Goal: Check status: Check status

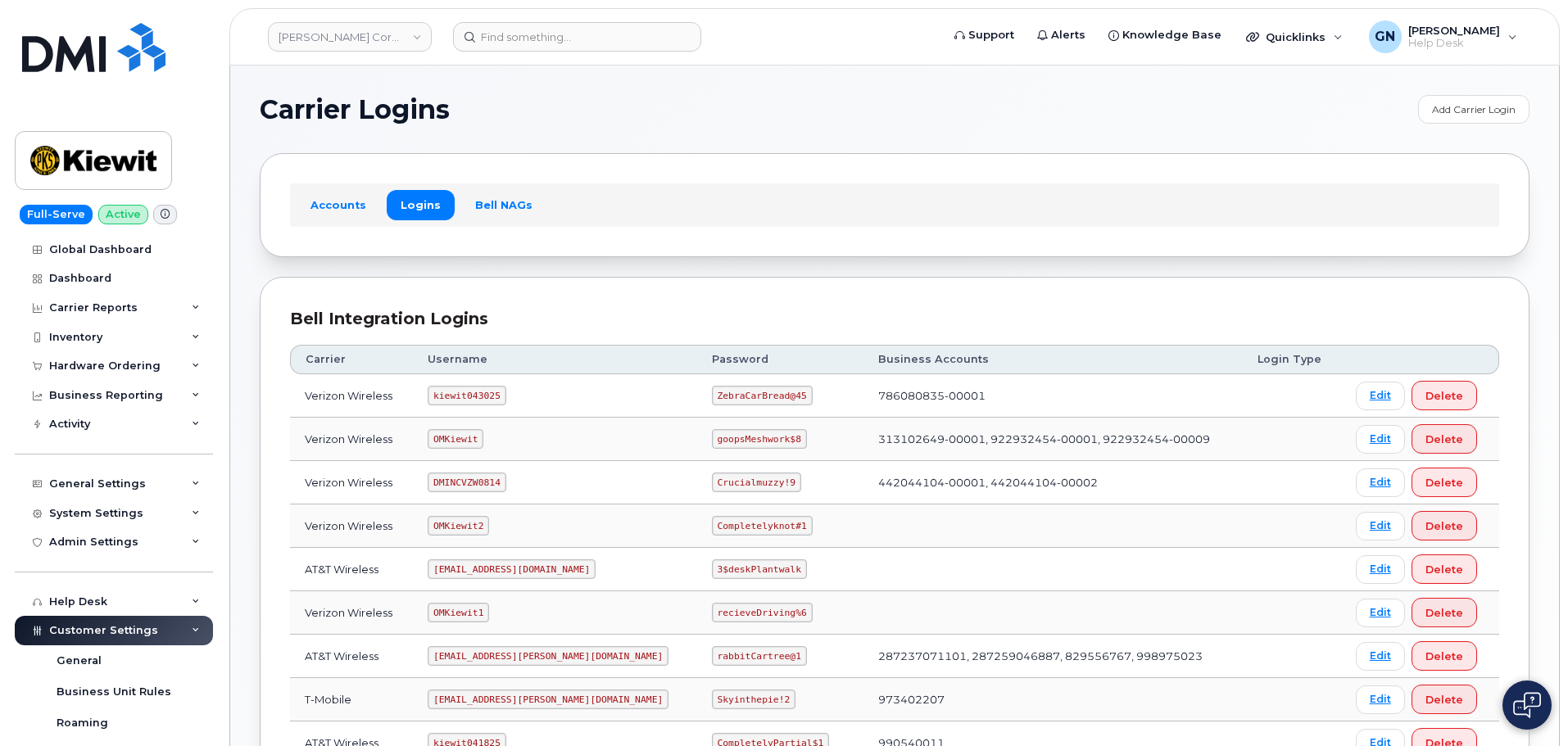
click at [477, 393] on code "kiewit043025" at bounding box center [466, 395] width 78 height 20
copy code "kiewit043025"
click at [719, 397] on code "ZebraCarBread@45" at bounding box center [762, 395] width 101 height 20
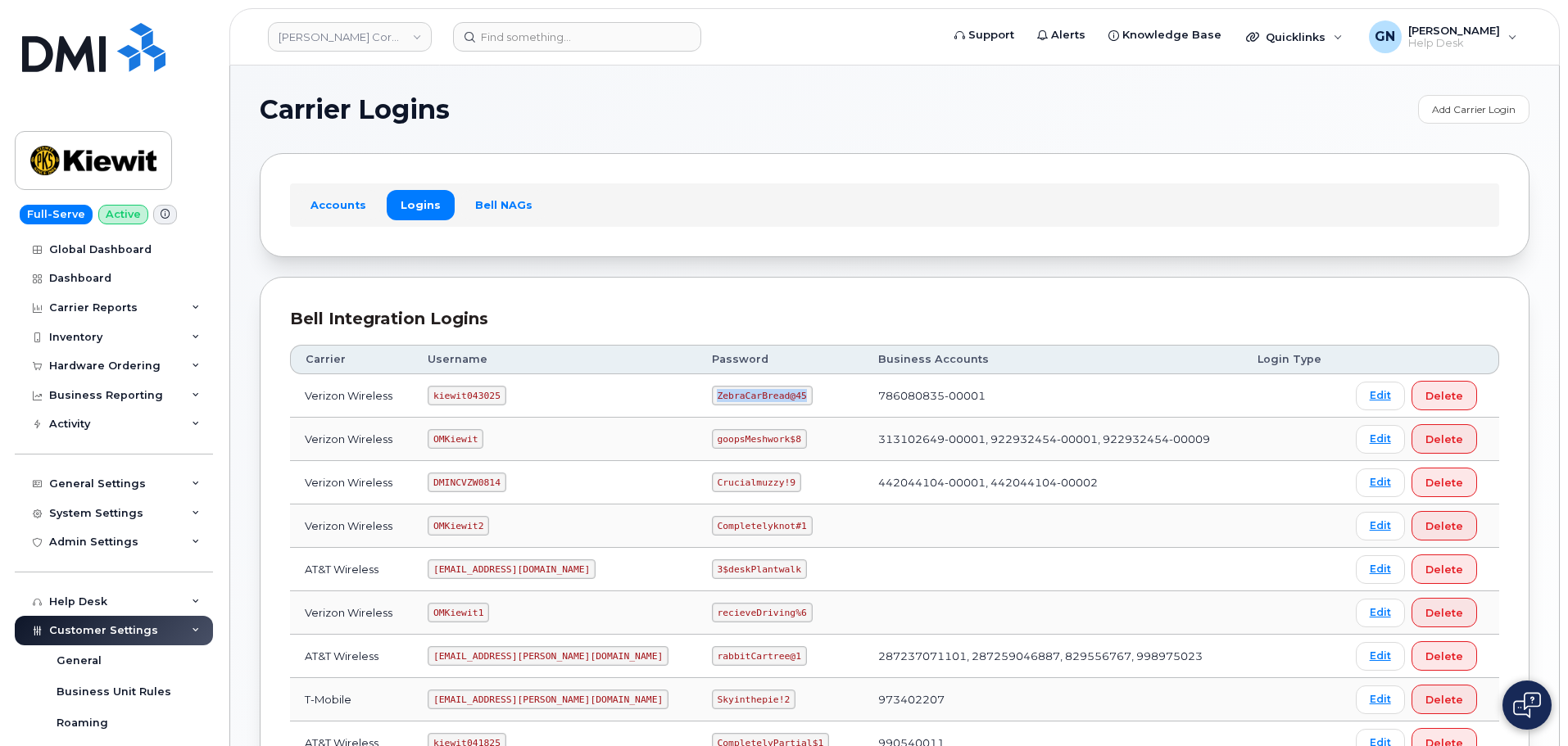
click at [719, 397] on code "ZebraCarBread@45" at bounding box center [762, 395] width 101 height 20
copy code "ZebraCarBread@45"
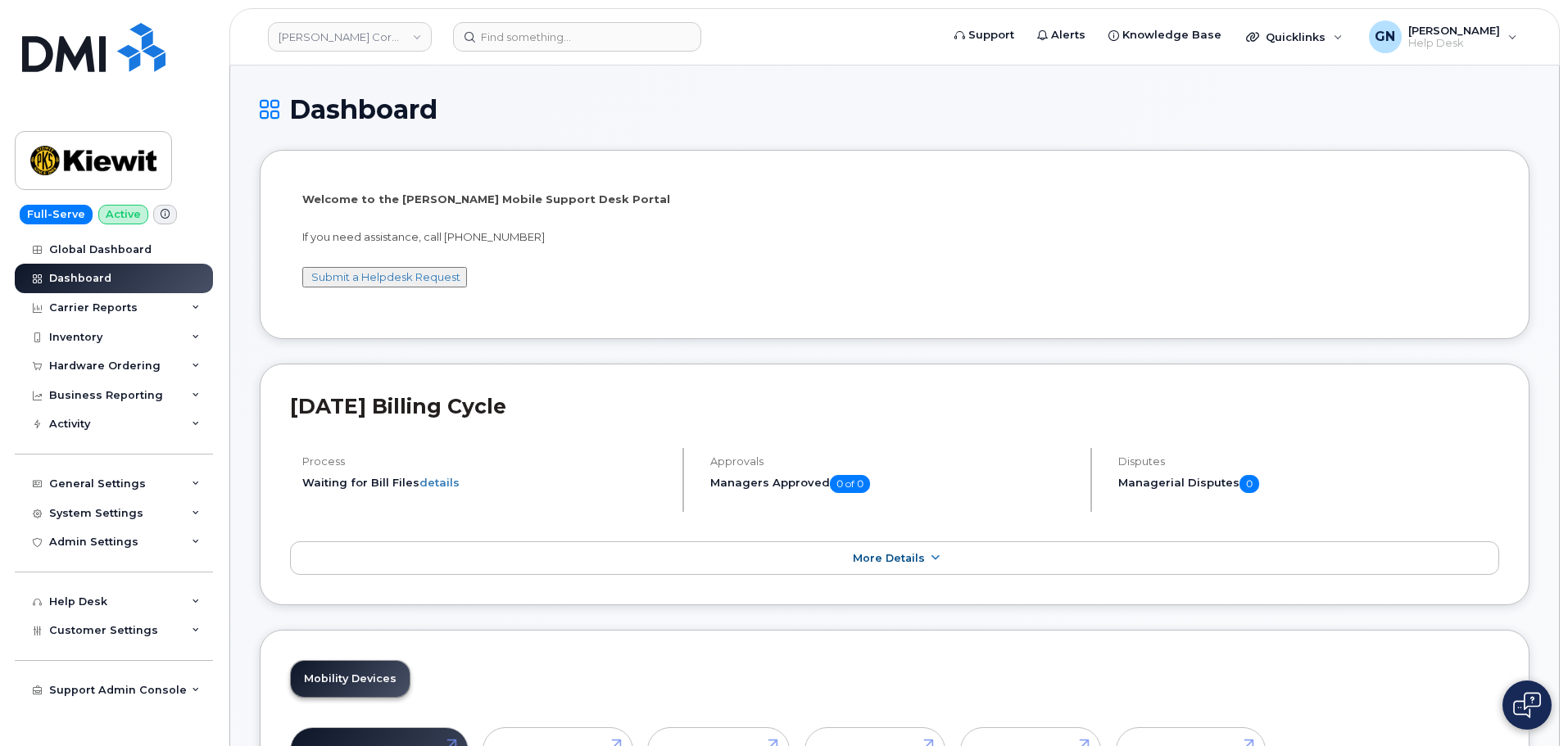
click at [569, 22] on header "Kiewit Corporation Support Alerts Knowledge Base Quicklinks Suspend / Cancel De…" at bounding box center [895, 36] width 1331 height 57
click at [572, 31] on input at bounding box center [577, 37] width 248 height 29
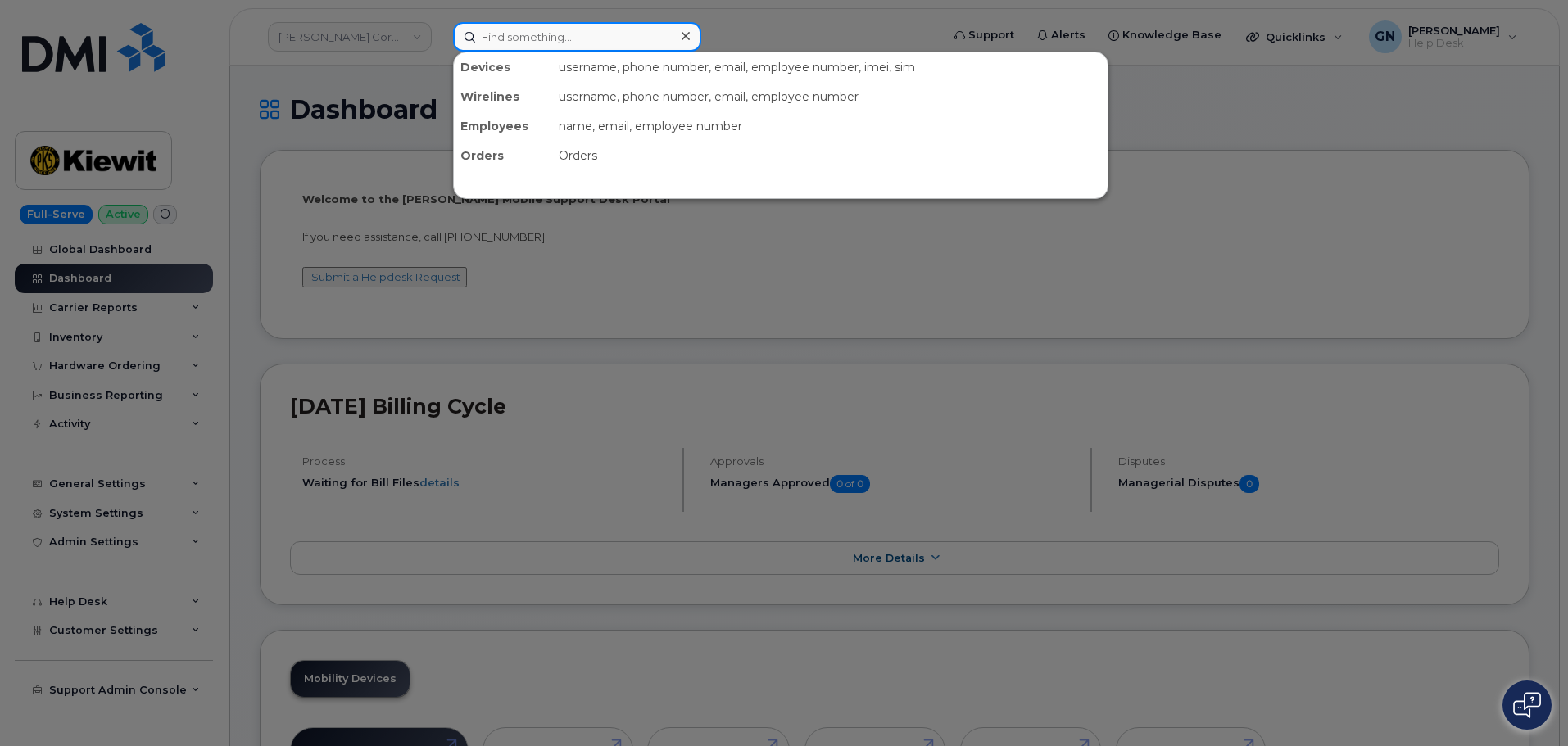
paste input "[PERSON_NAME]"
type input "[PERSON_NAME]"
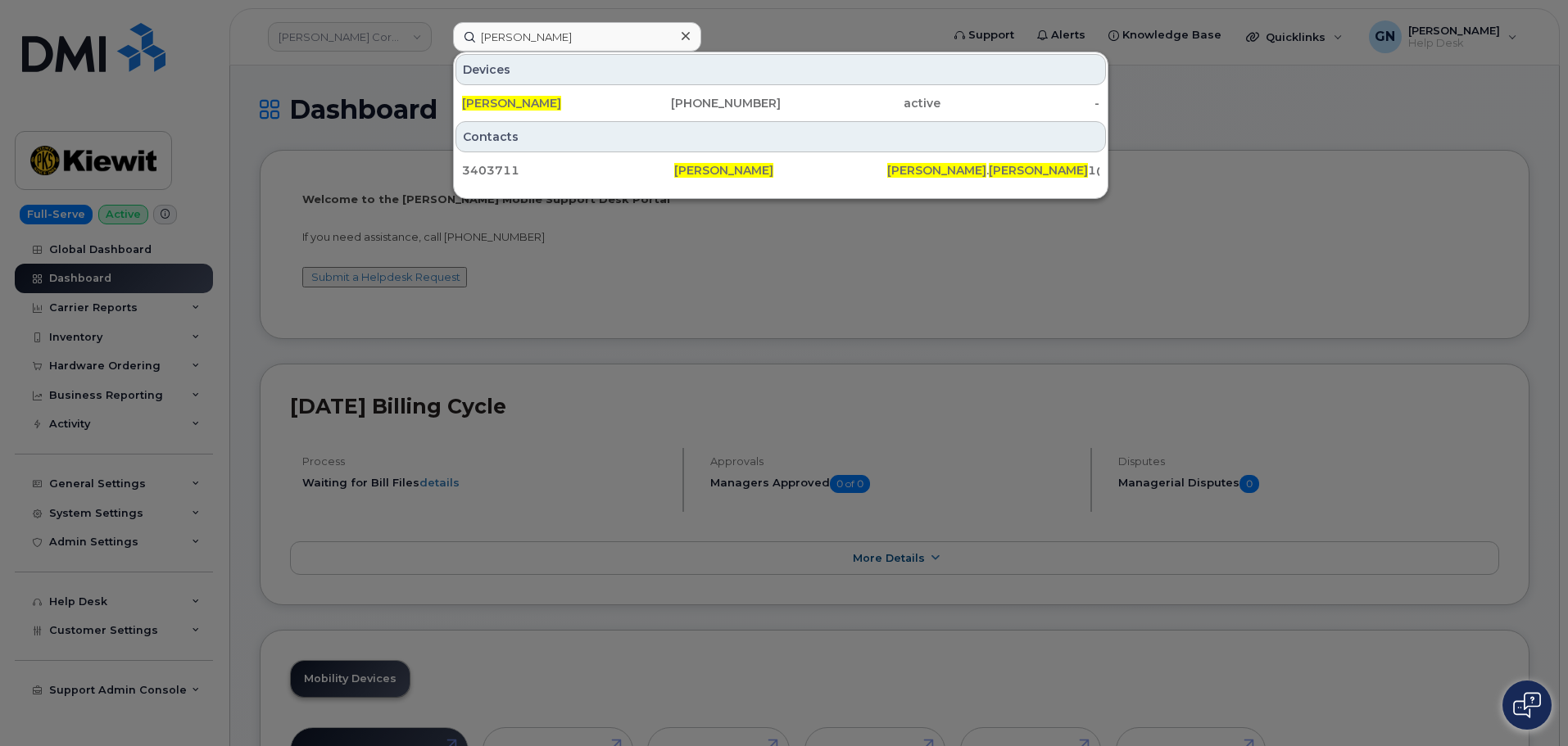
click at [237, 346] on div at bounding box center [784, 373] width 1568 height 746
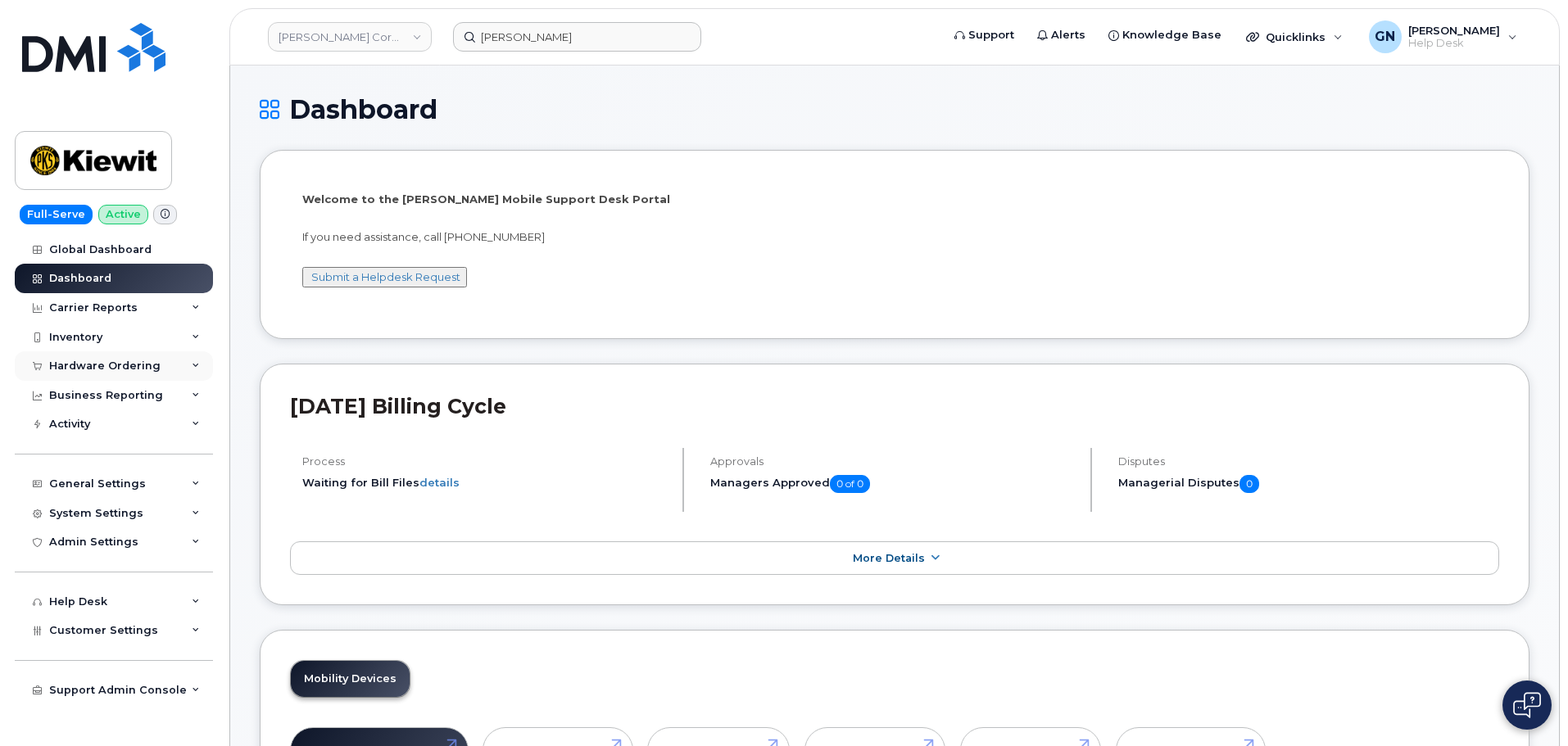
click at [117, 367] on div "Hardware Ordering" at bounding box center [105, 366] width 112 height 13
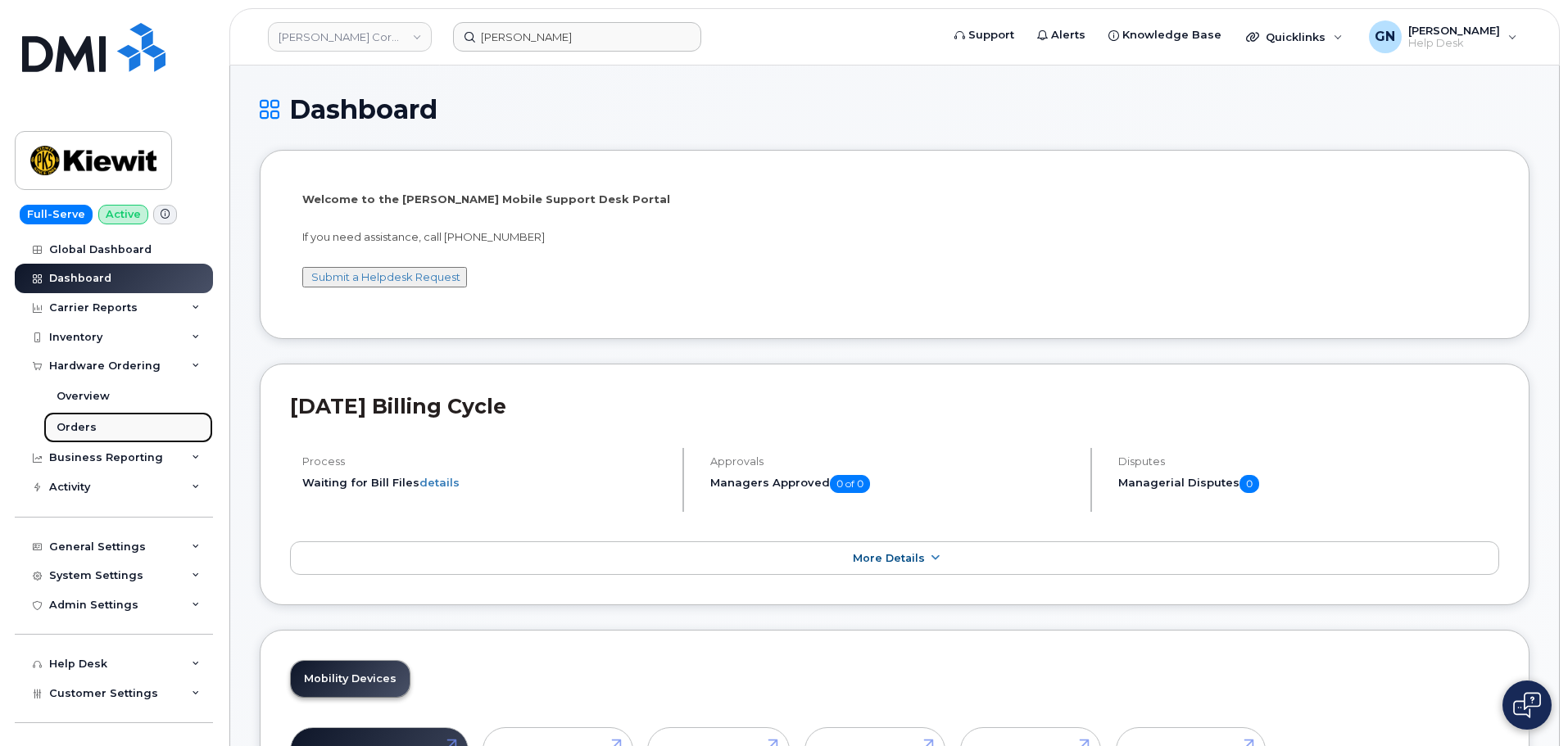
click at [78, 425] on div "Orders" at bounding box center [76, 427] width 40 height 15
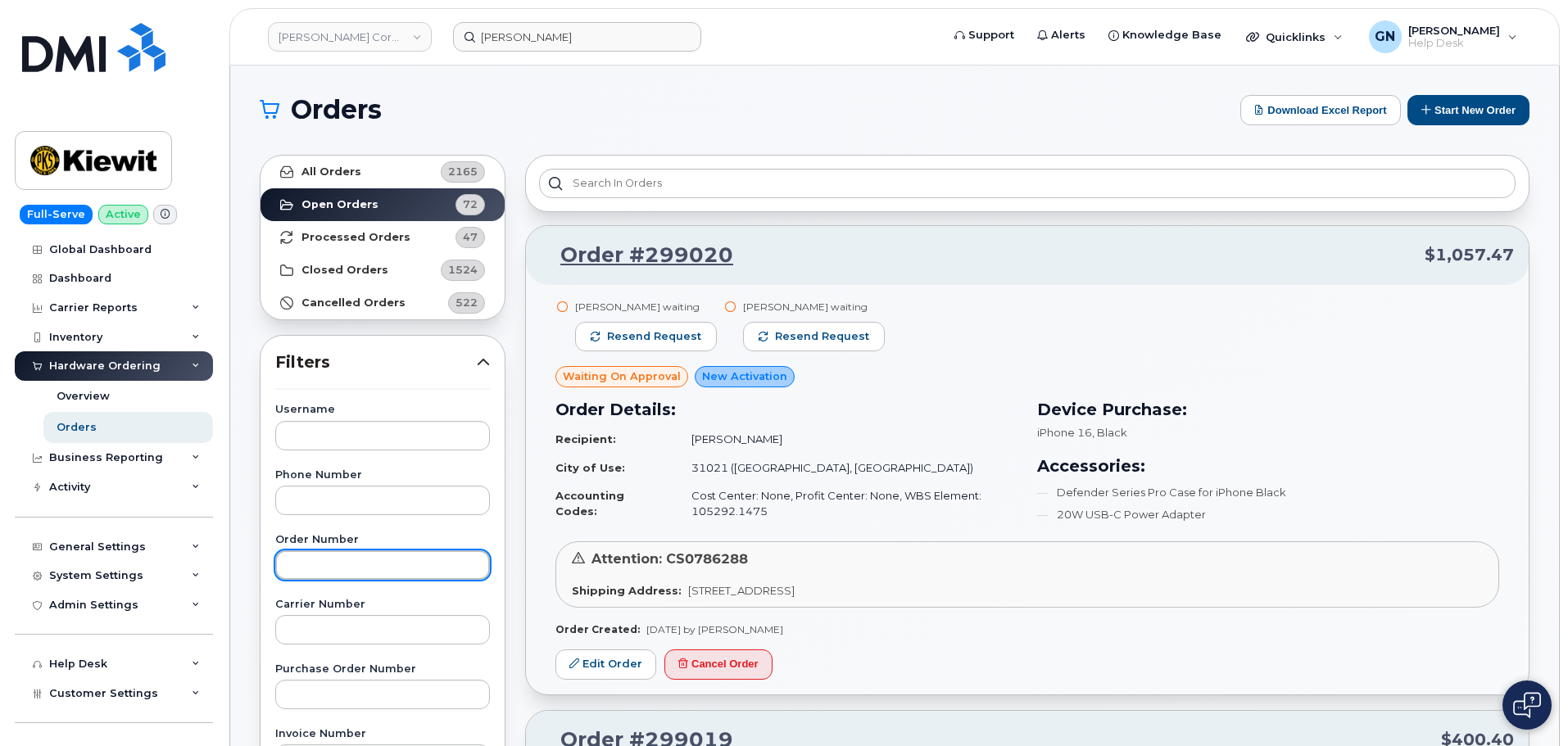
click at [358, 559] on input "text" at bounding box center [383, 565] width 215 height 29
paste input "298991"
type input "298991"
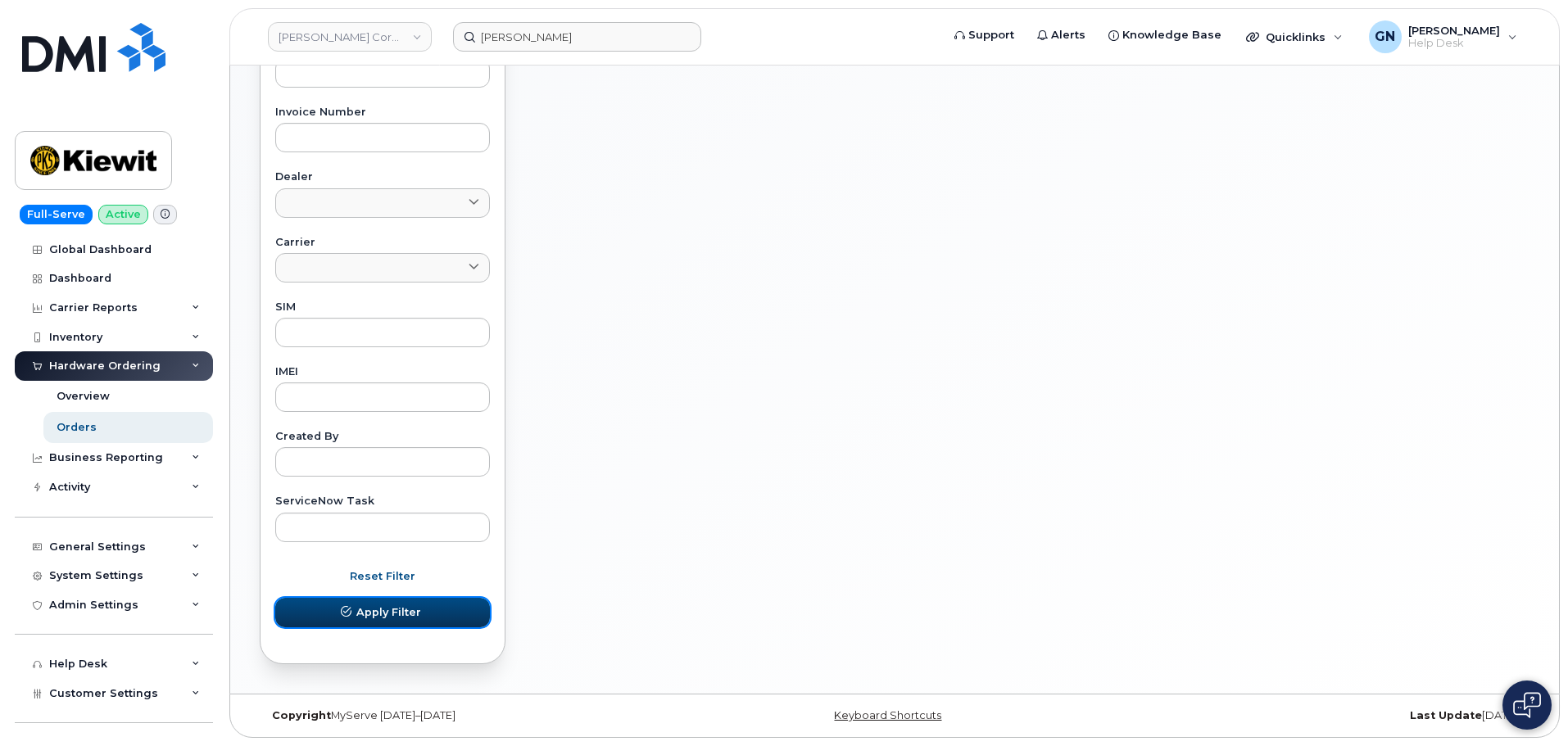
click at [386, 613] on span "Apply Filter" at bounding box center [388, 613] width 65 height 16
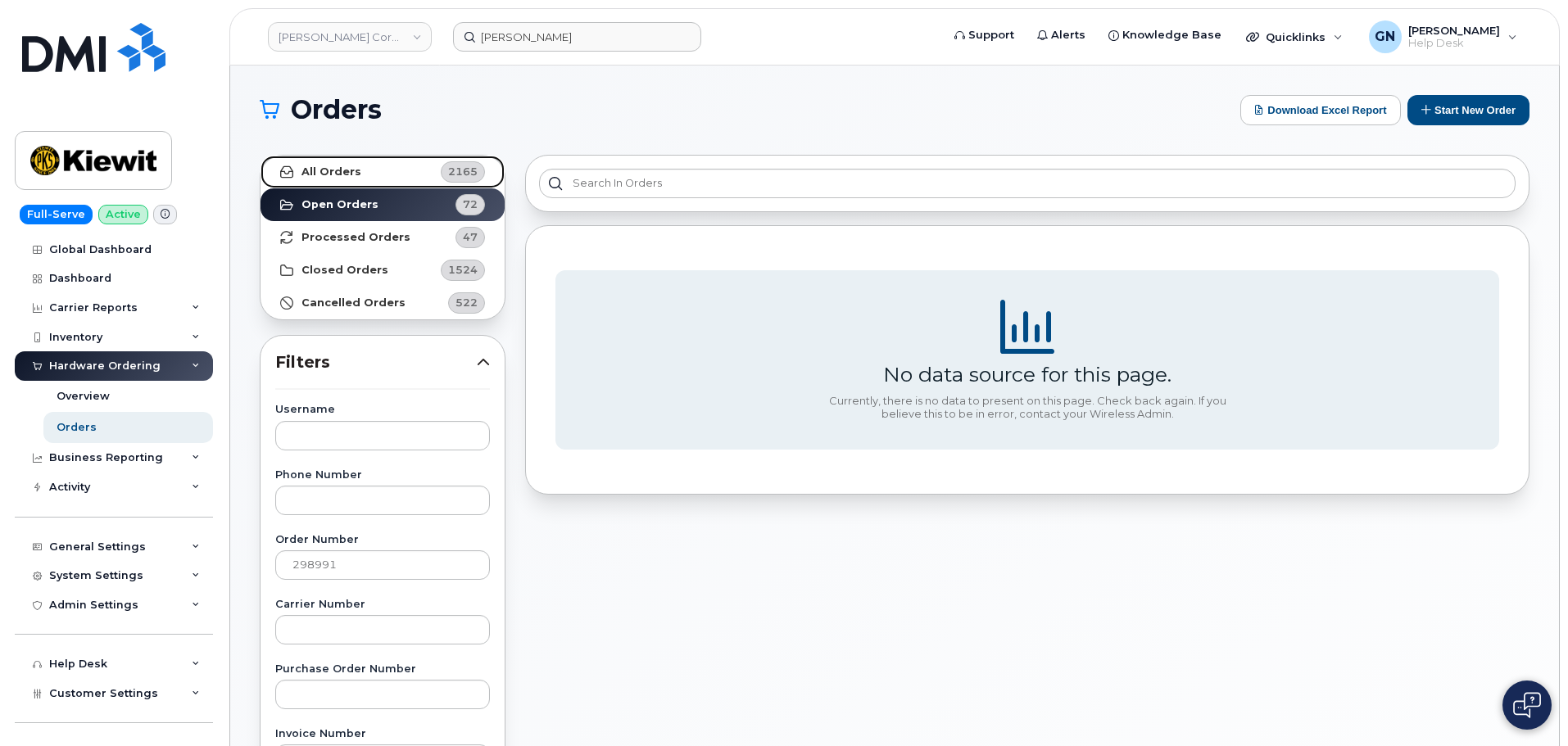
click at [411, 174] on link "All Orders 2165" at bounding box center [383, 172] width 244 height 33
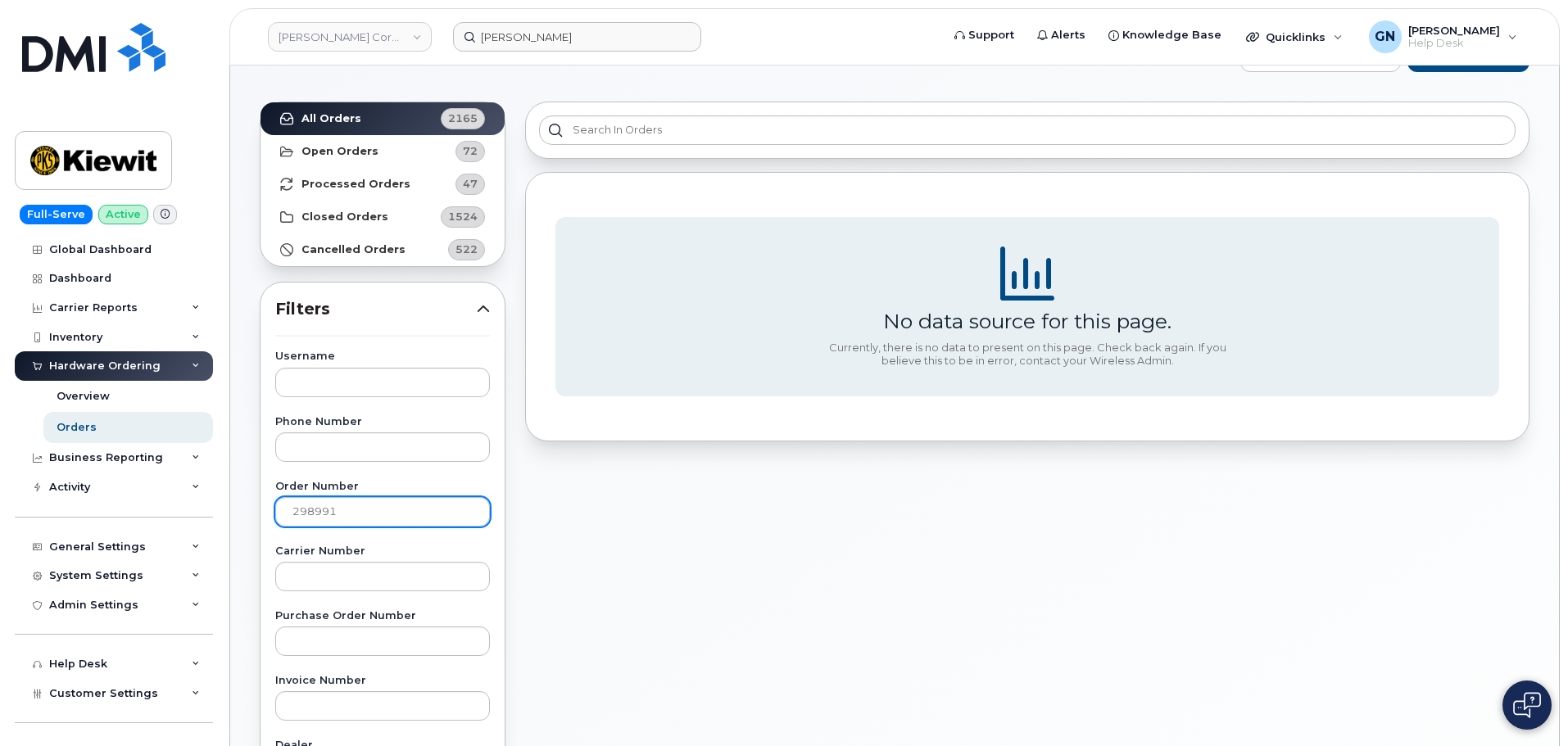
scroll to position [82, 0]
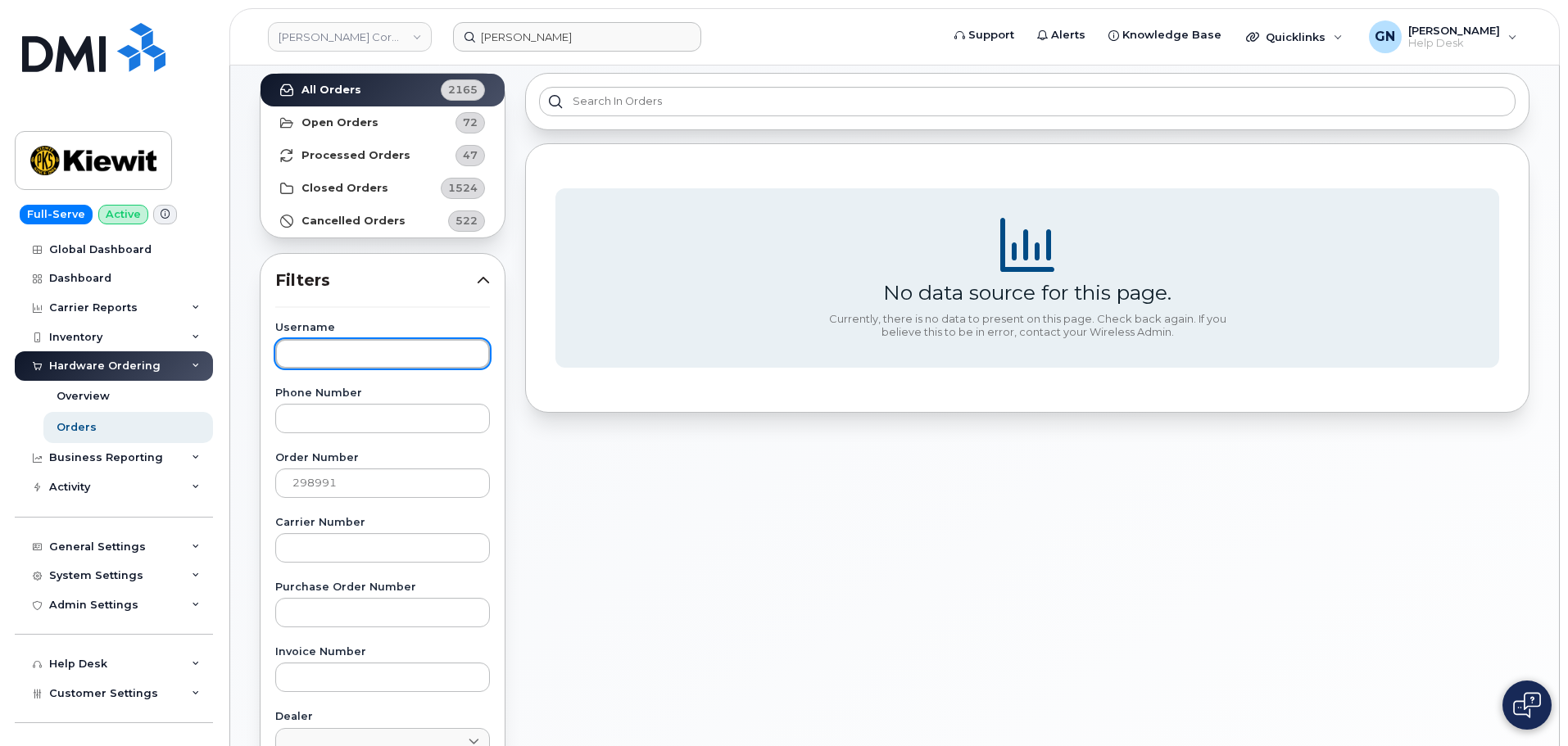
click at [340, 355] on input "text" at bounding box center [383, 354] width 215 height 29
paste input "Rebecca Howard"
type input "Rebecca Howard"
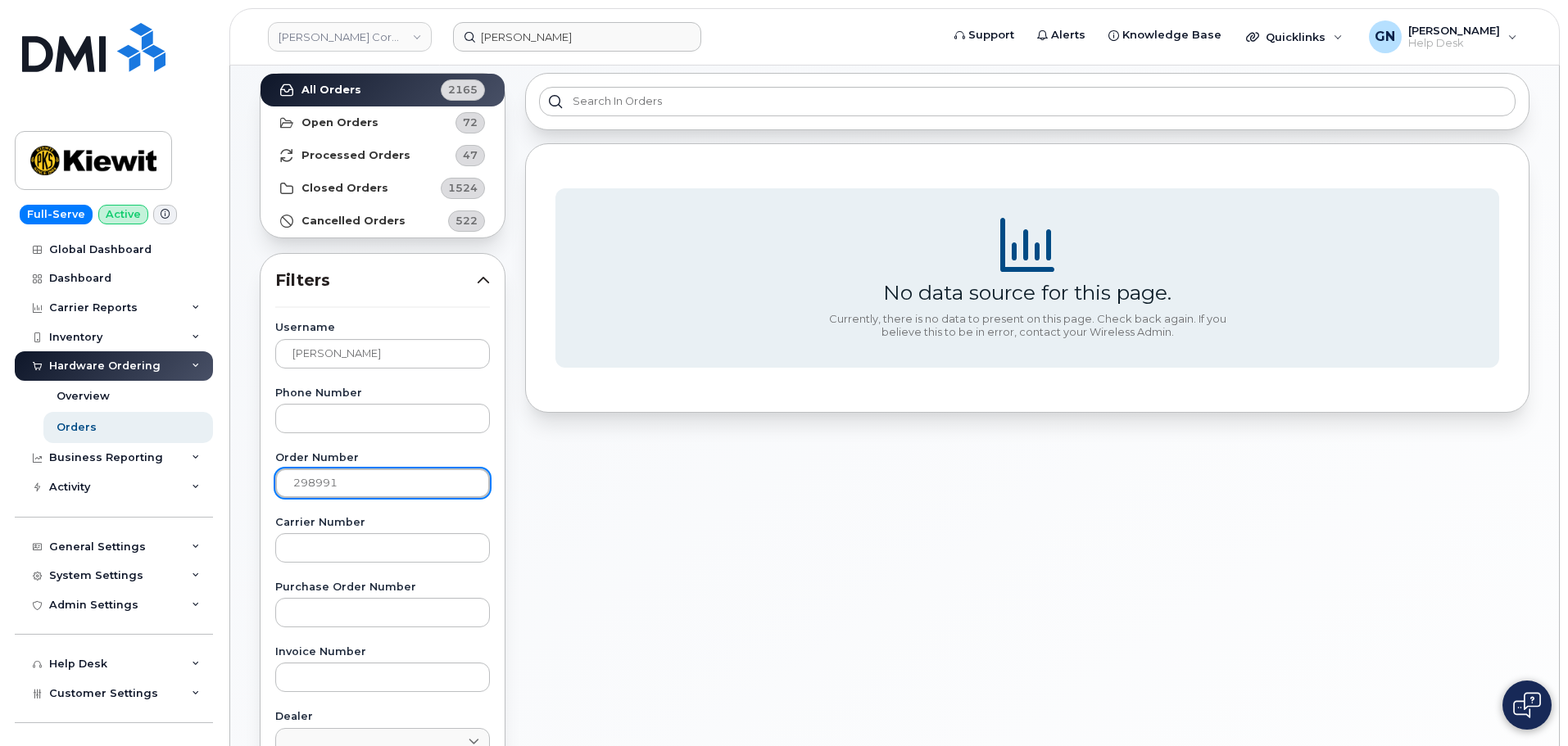
click at [361, 489] on input "298991" at bounding box center [383, 483] width 215 height 29
click at [360, 488] on input "298991" at bounding box center [383, 483] width 215 height 29
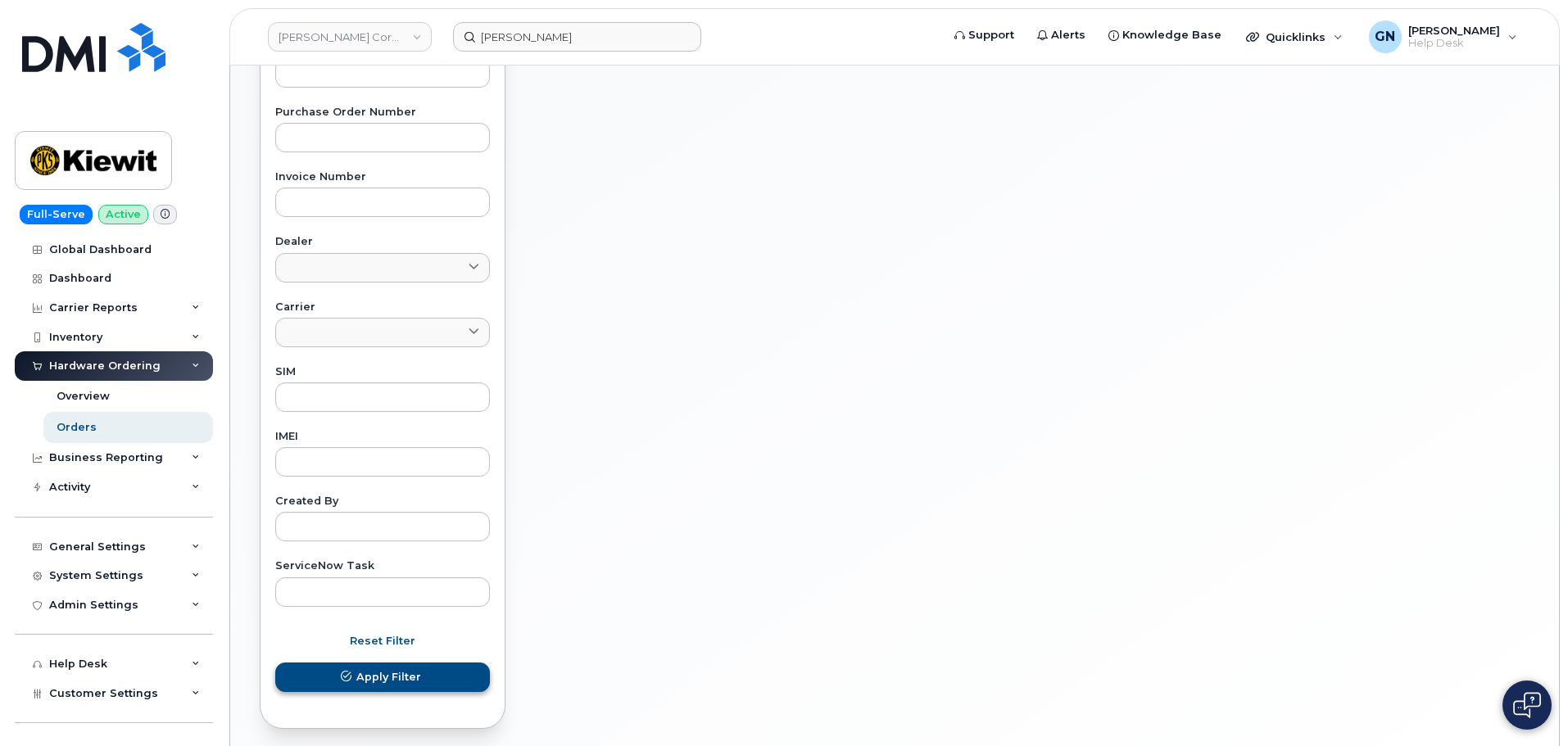
scroll to position [621, 0]
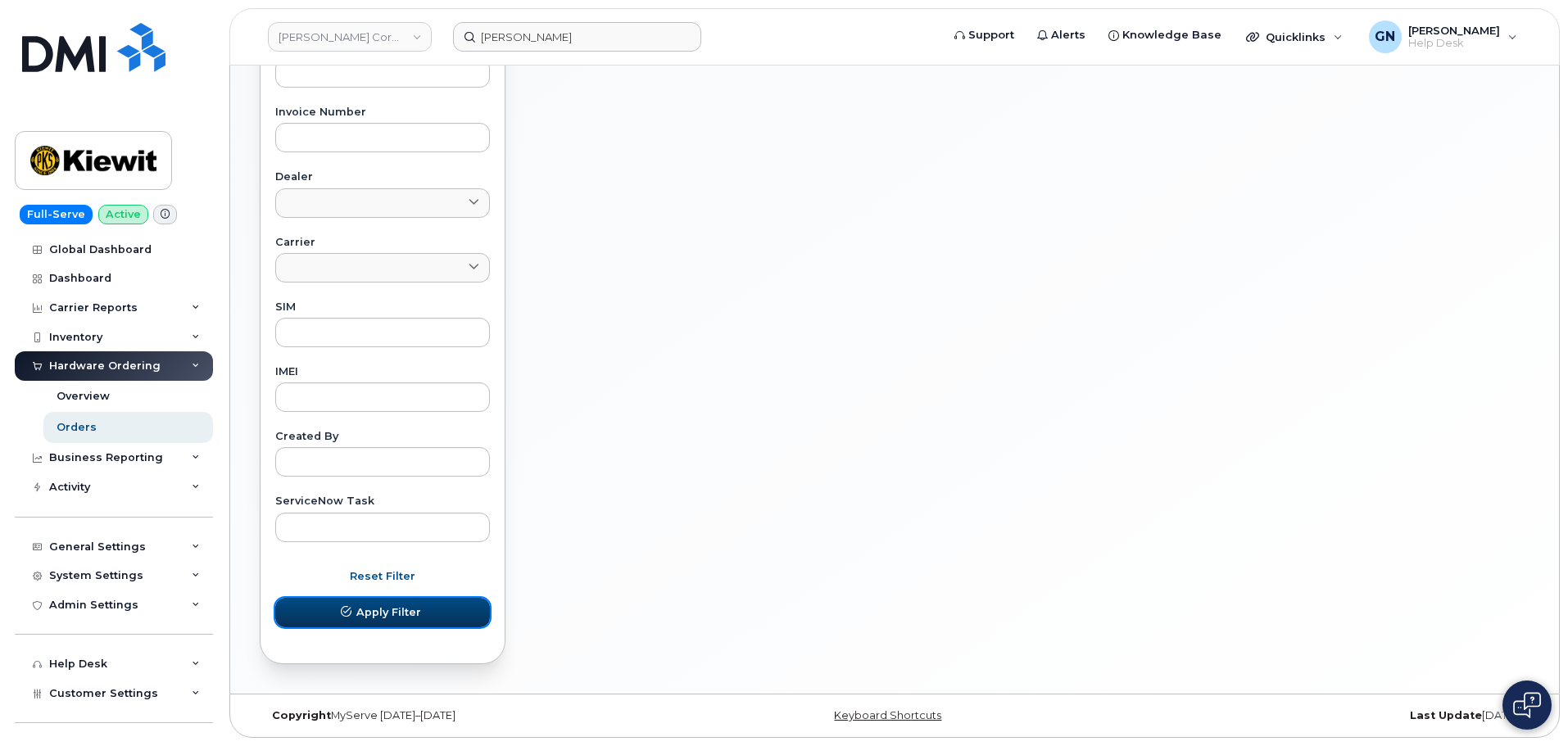
click at [407, 615] on span "Apply Filter" at bounding box center [388, 613] width 65 height 16
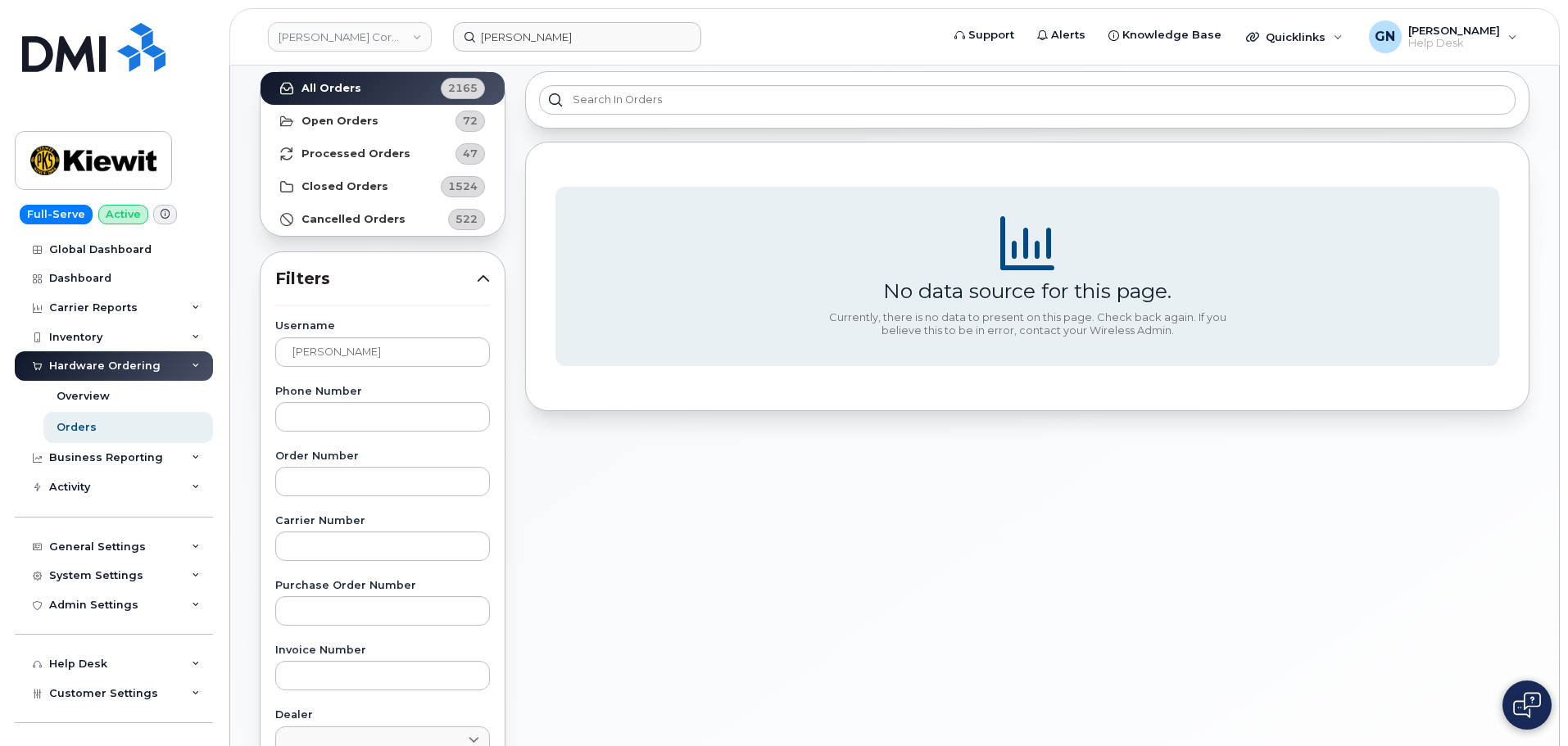
scroll to position [0, 0]
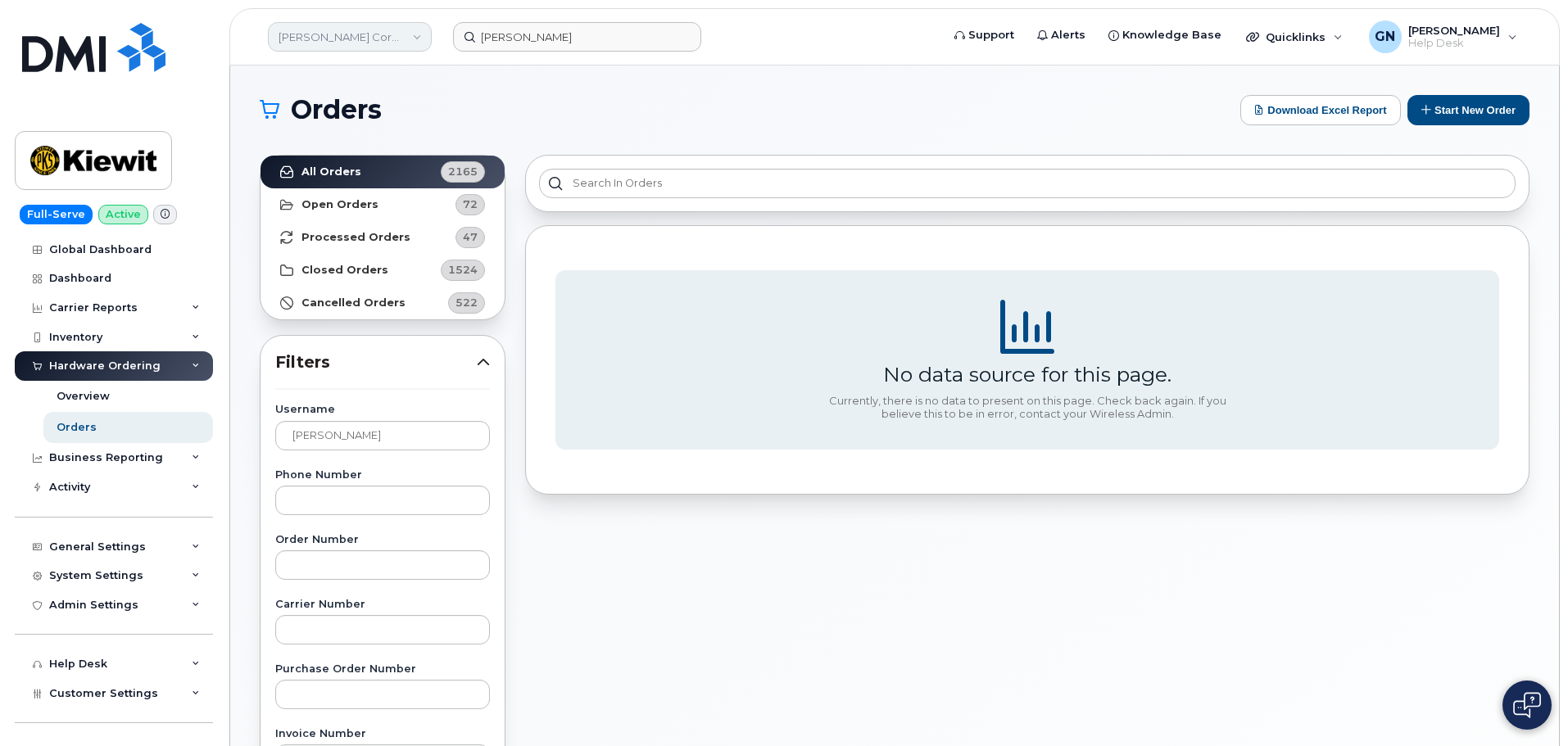
click at [378, 38] on link "[PERSON_NAME] Corporation" at bounding box center [349, 37] width 164 height 29
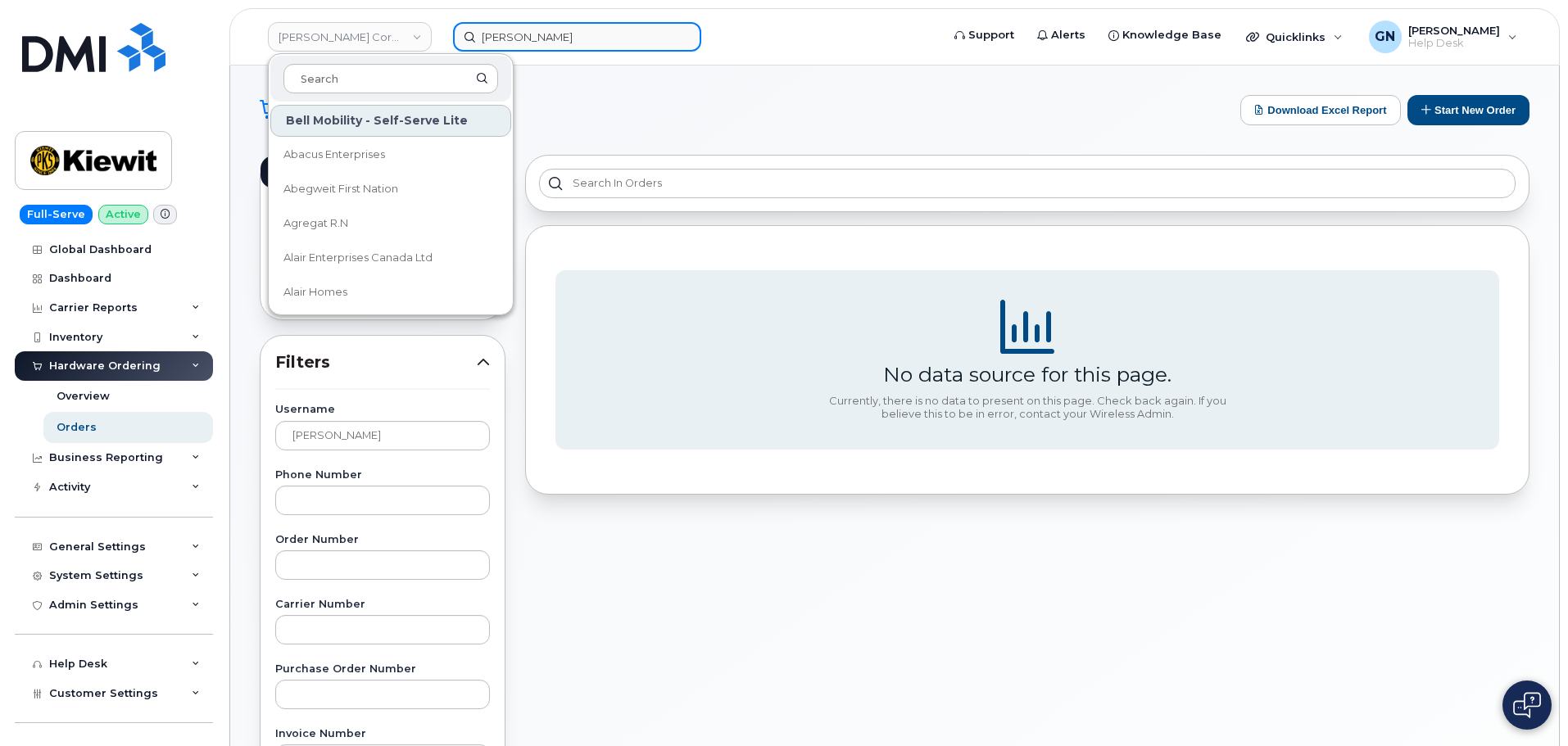
click at [595, 43] on input "Rebecca Howard" at bounding box center [577, 37] width 248 height 29
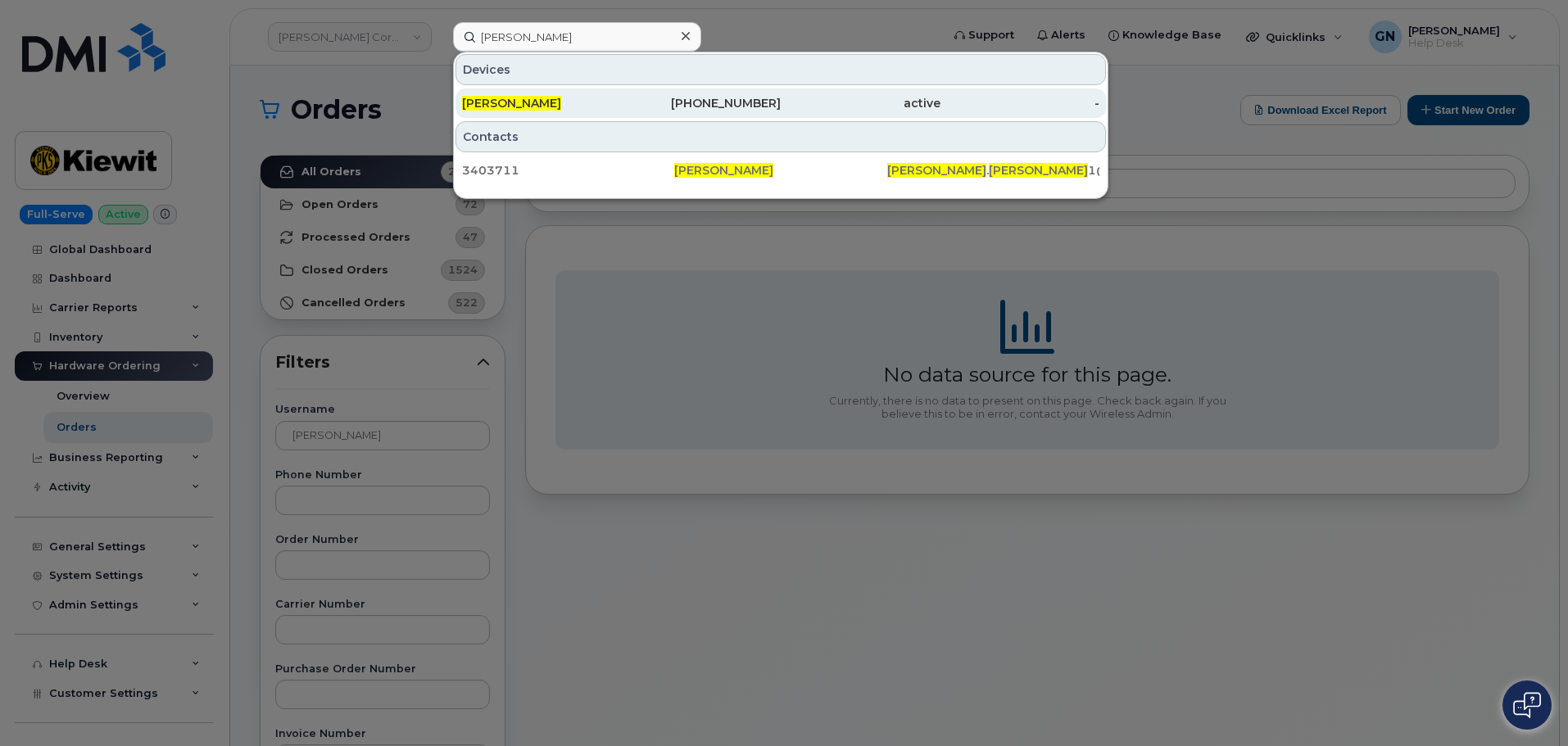
click at [593, 102] on div "REBECCA HOWARD" at bounding box center [542, 103] width 159 height 16
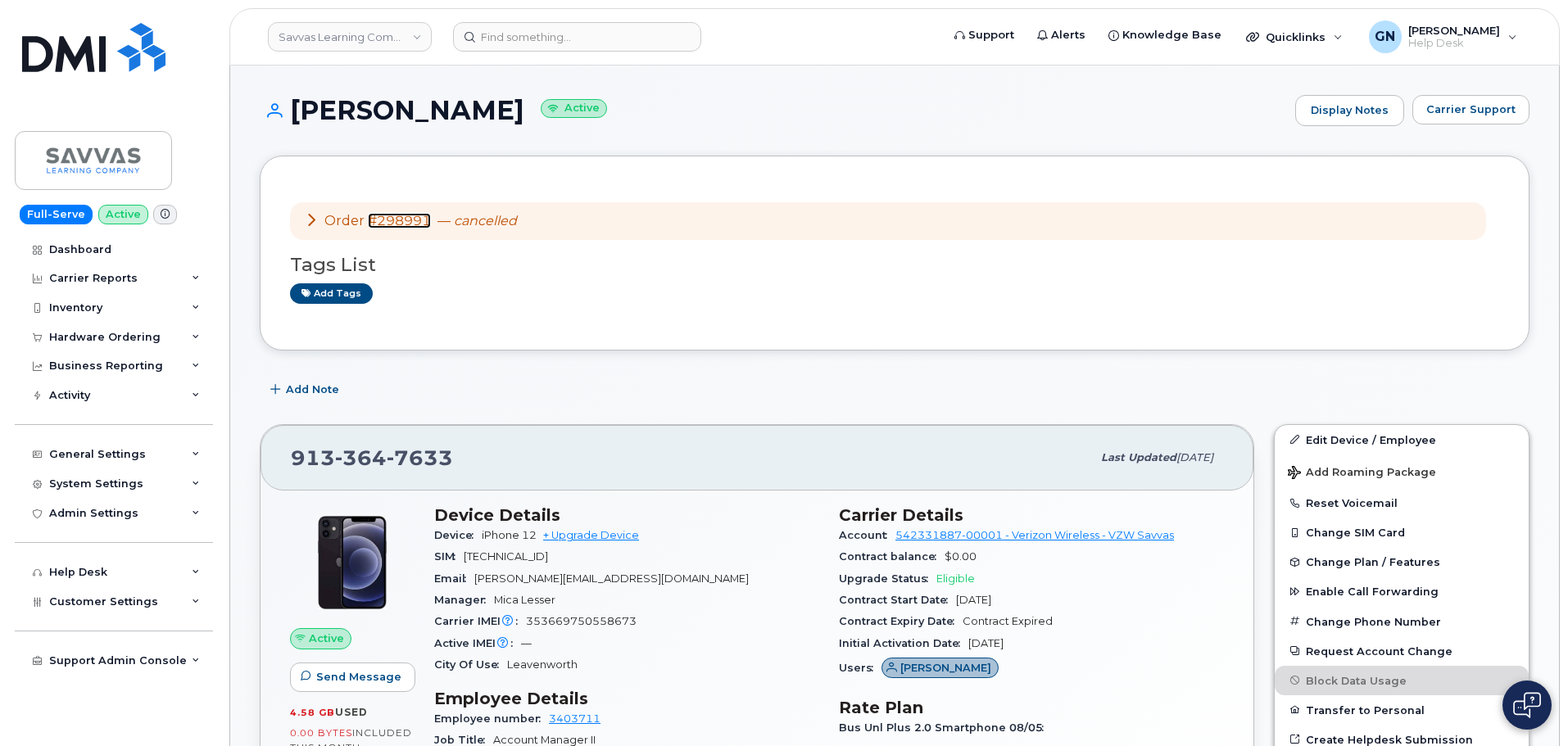
click at [407, 217] on link "#298991" at bounding box center [399, 221] width 63 height 16
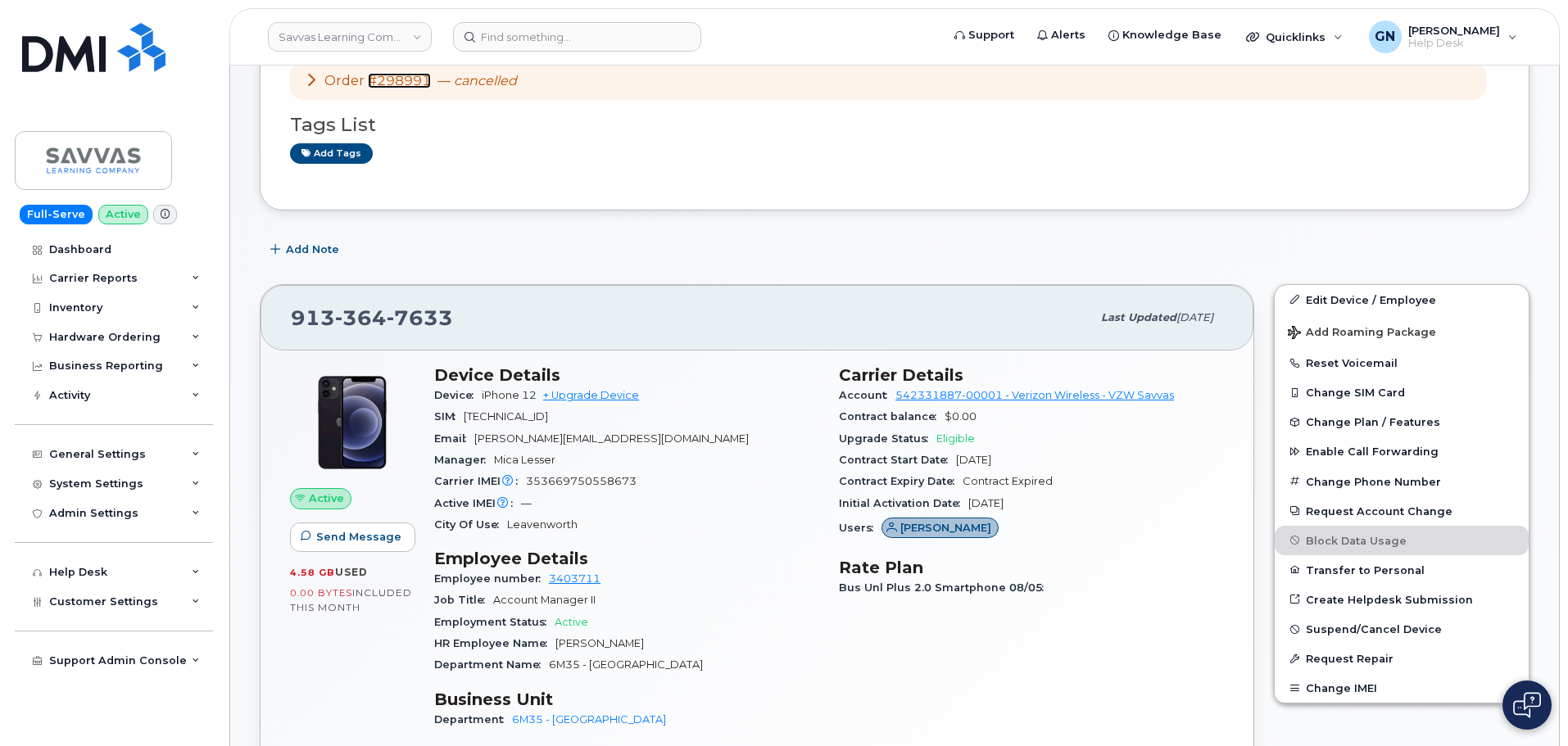
scroll to position [164, 0]
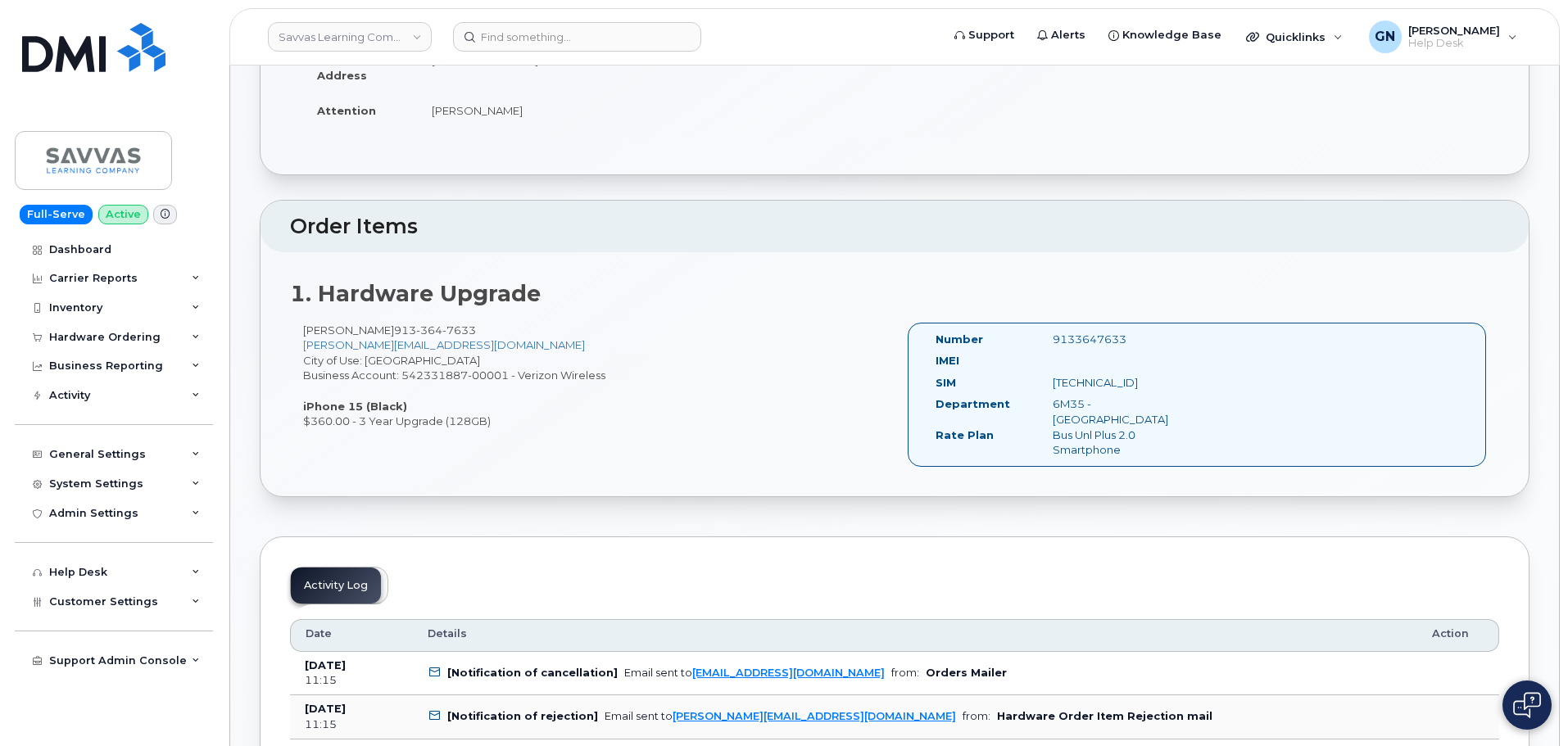
scroll to position [328, 0]
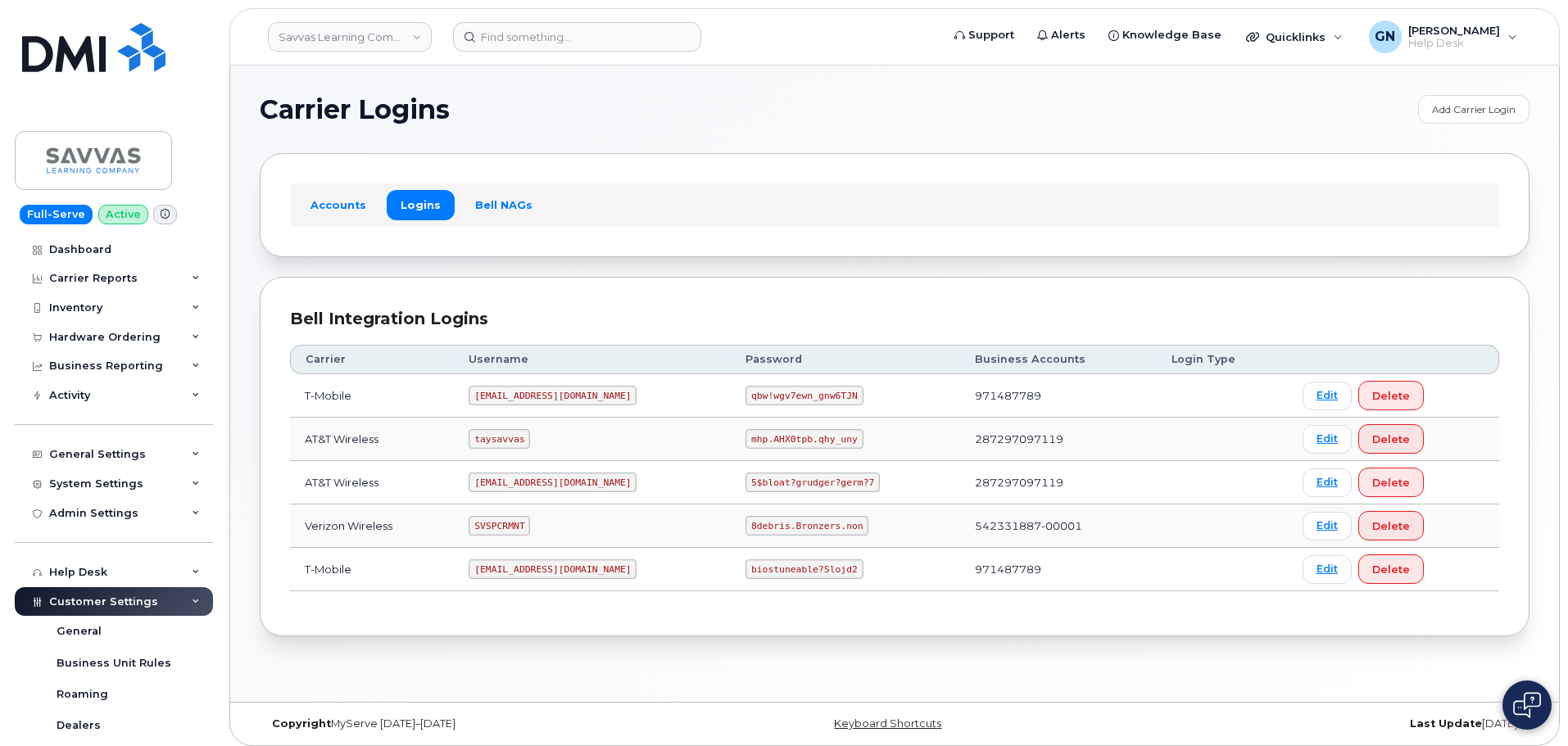
click at [502, 528] on code "SVSPCRMNT" at bounding box center [499, 526] width 62 height 20
copy code "SVSPCRMNT"
click at [763, 523] on code "8debris.Bronzers.non" at bounding box center [807, 526] width 123 height 20
click at [764, 523] on code "8debris.Bronzers.non" at bounding box center [807, 526] width 123 height 20
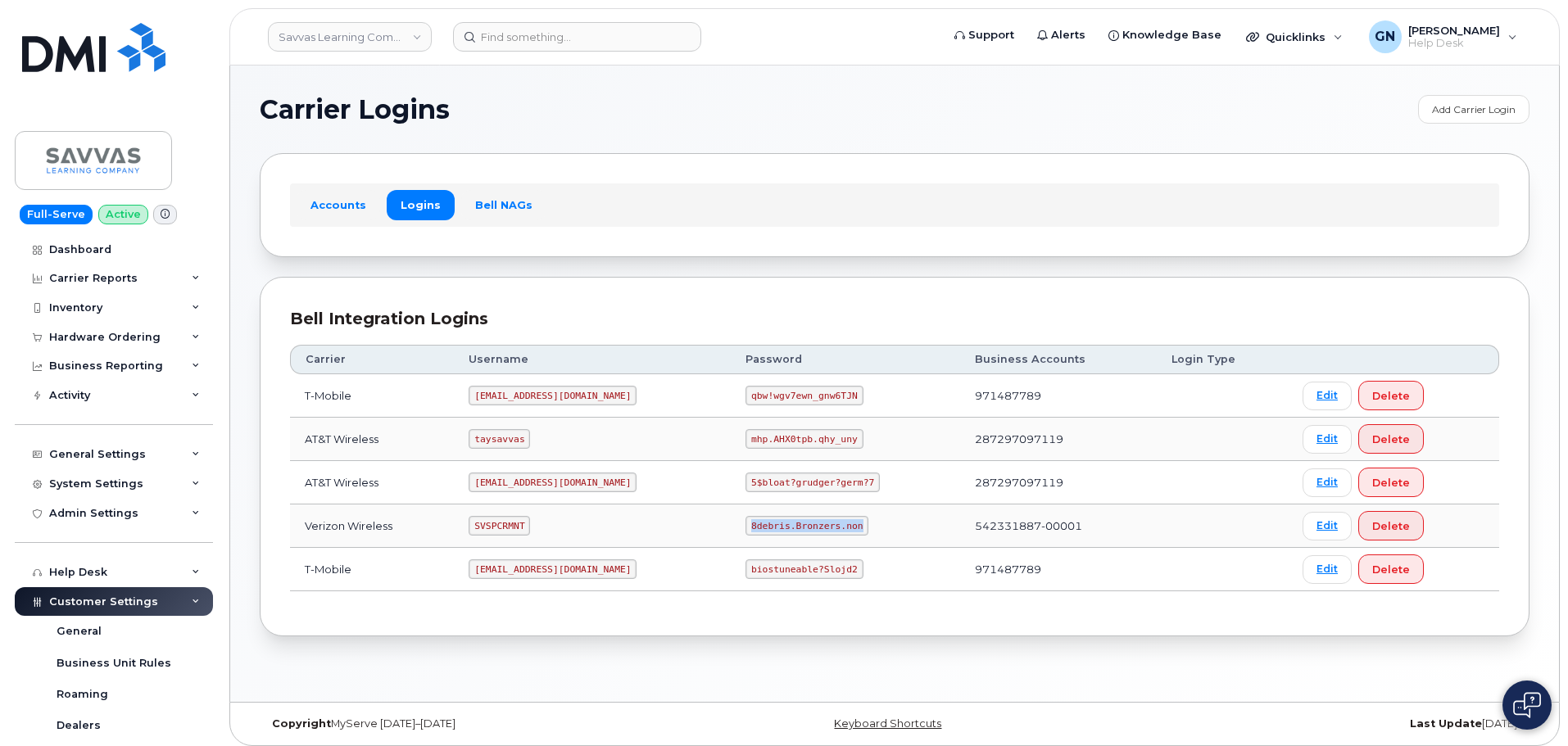
click at [764, 523] on code "8debris.Bronzers.non" at bounding box center [807, 526] width 123 height 20
copy code "8debris.Bronzers.non"
